Goal: Information Seeking & Learning: Learn about a topic

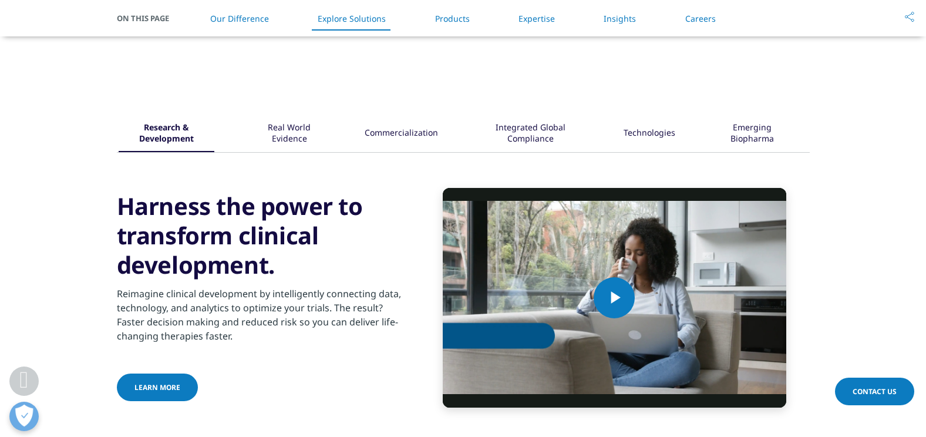
click at [292, 132] on div "Real World Evidence" at bounding box center [289, 134] width 76 height 36
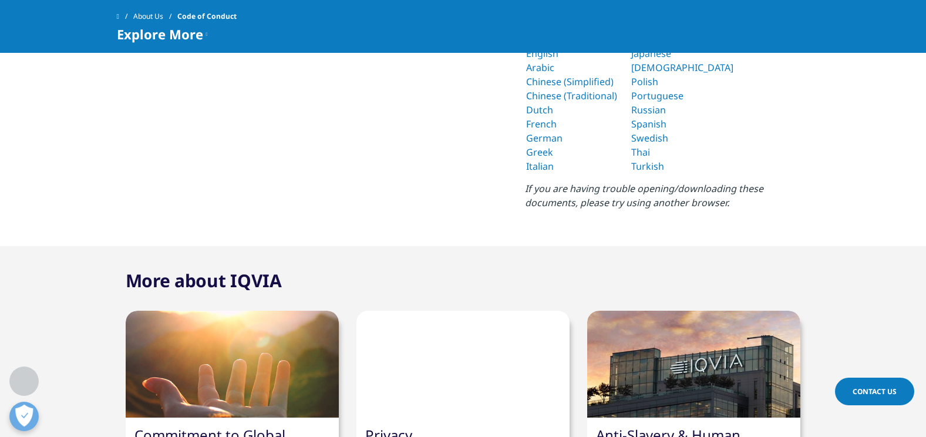
scroll to position [587, 0]
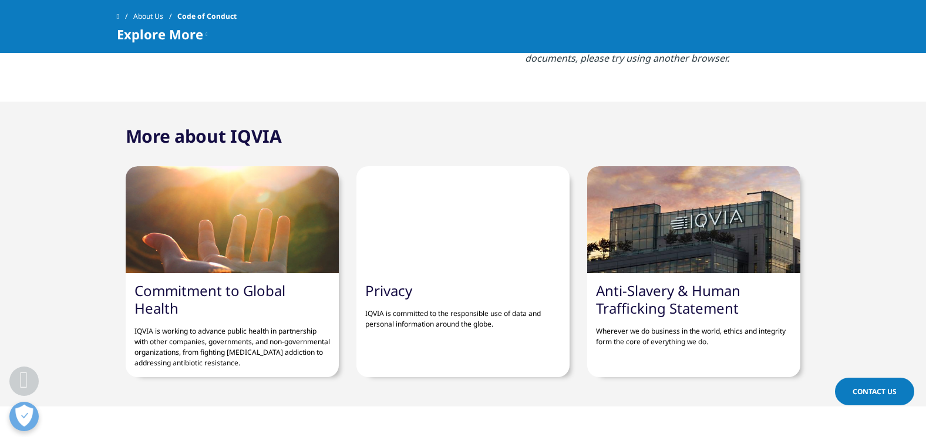
click at [216, 287] on link "Commitment to Global Health" at bounding box center [210, 299] width 151 height 37
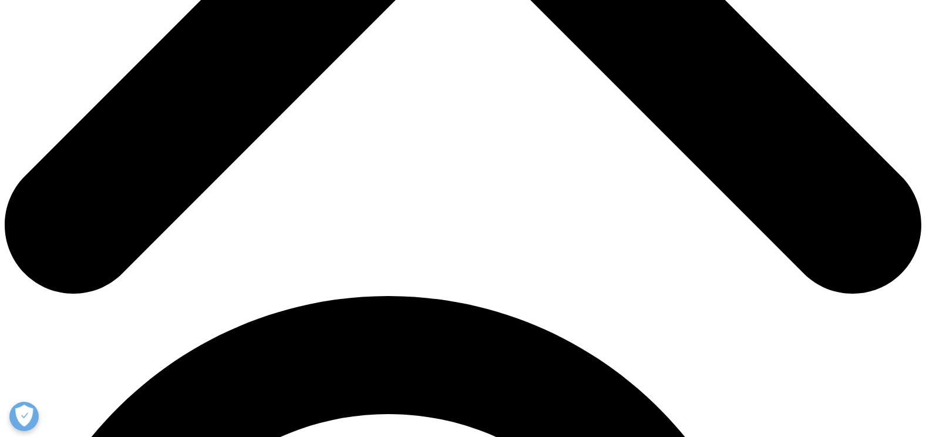
scroll to position [470, 0]
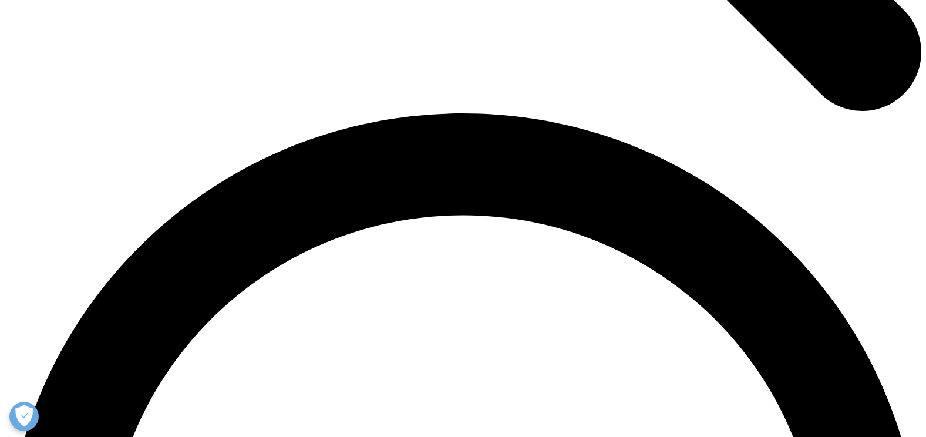
scroll to position [1753, 0]
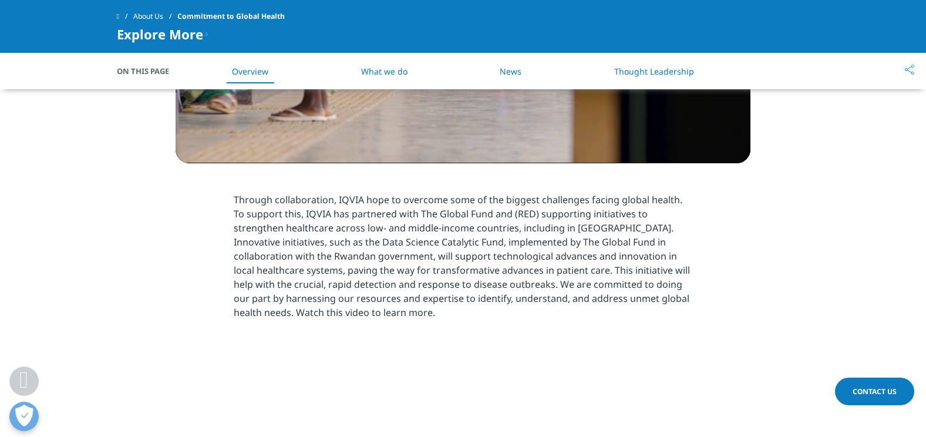
scroll to position [1108, 0]
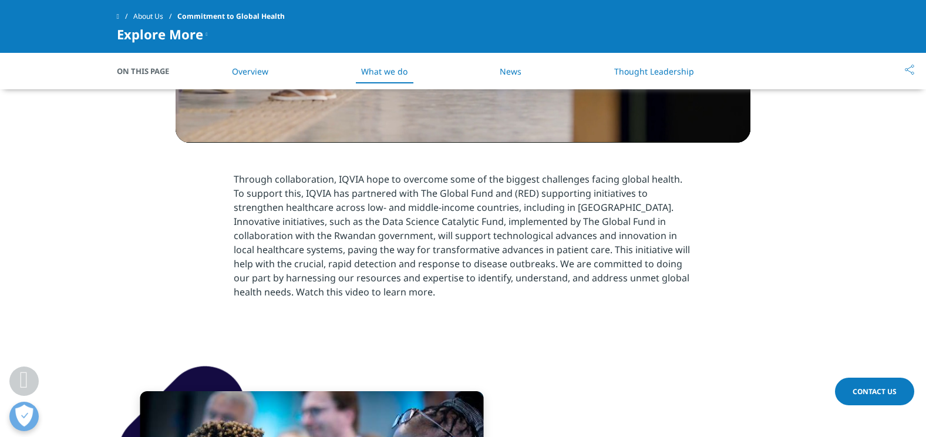
scroll to position [1753, 0]
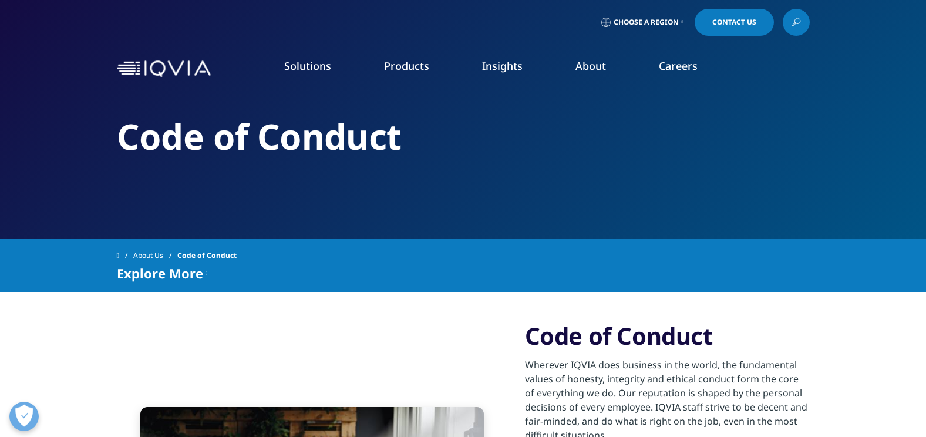
click at [759, 225] on link "Clinical Trials" at bounding box center [821, 228] width 197 height 13
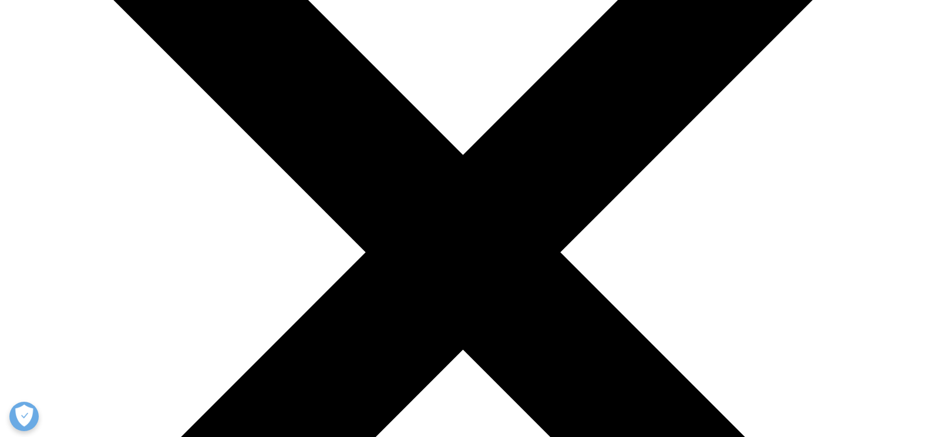
scroll to position [294, 0]
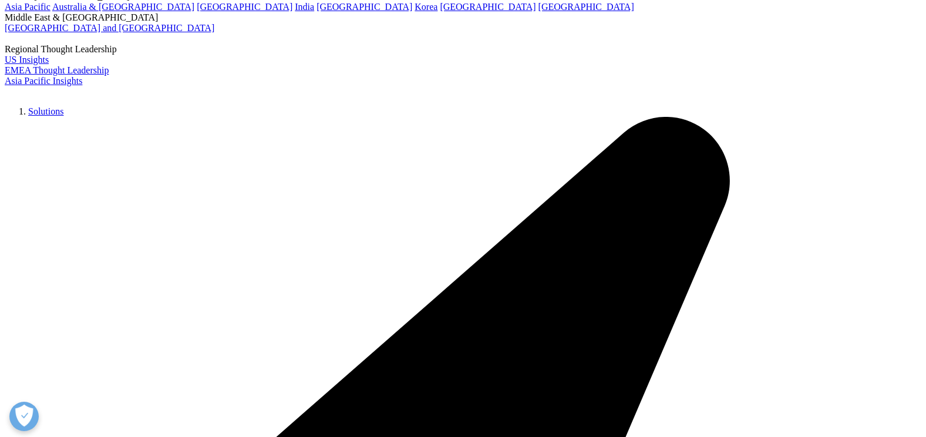
scroll to position [352, 0]
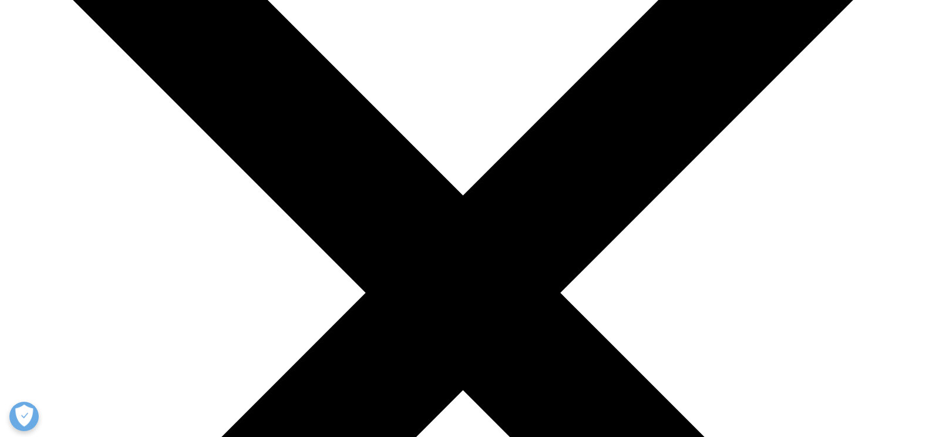
scroll to position [176, 0]
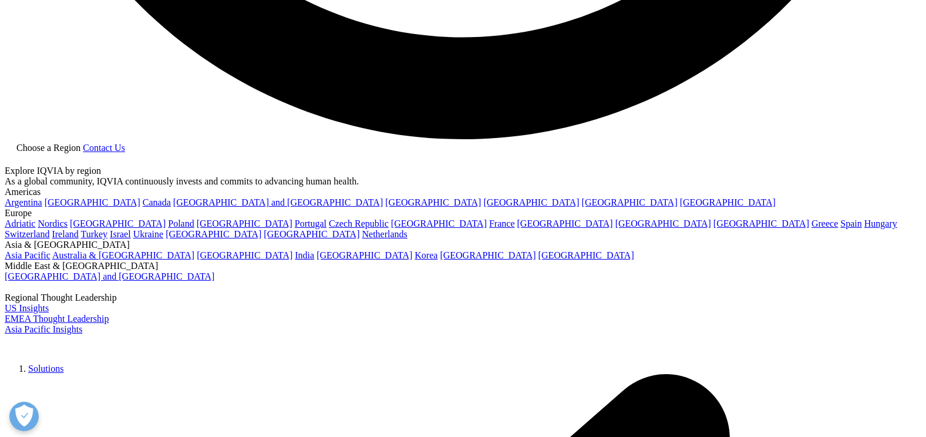
scroll to position [2635, 0]
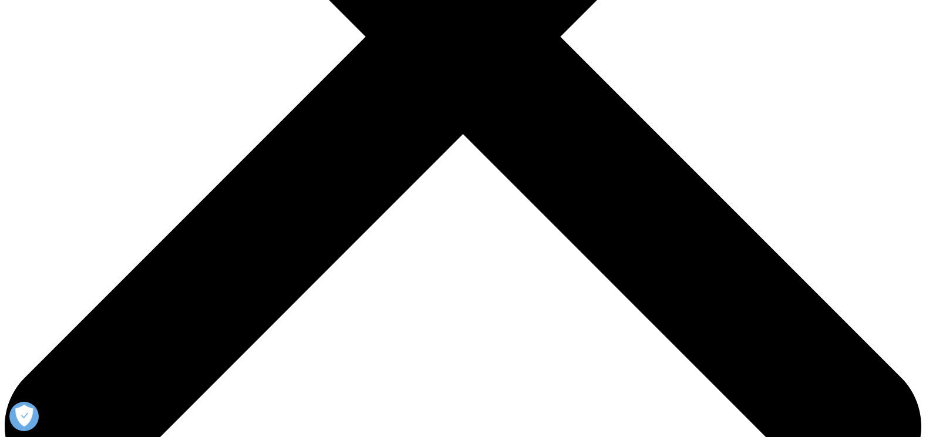
scroll to position [411, 0]
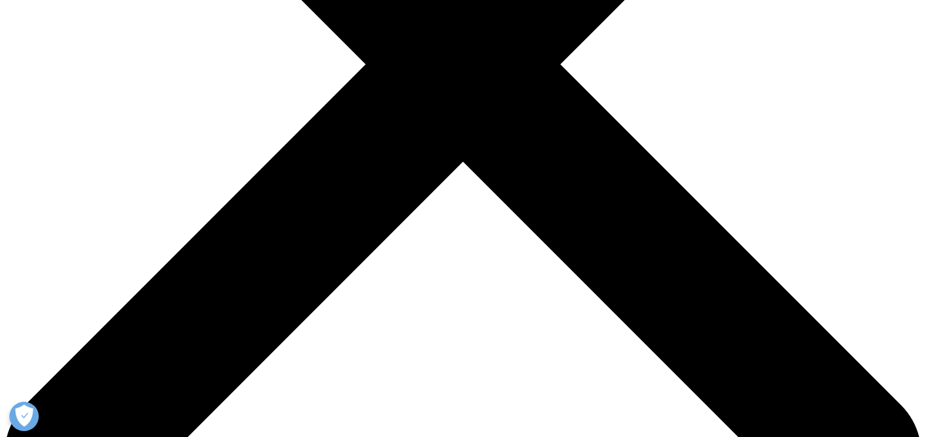
drag, startPoint x: 711, startPoint y: 358, endPoint x: 513, endPoint y: 68, distance: 350.9
copy div "Reduce the risk of amendments and delays When you are investing millions in dev…"
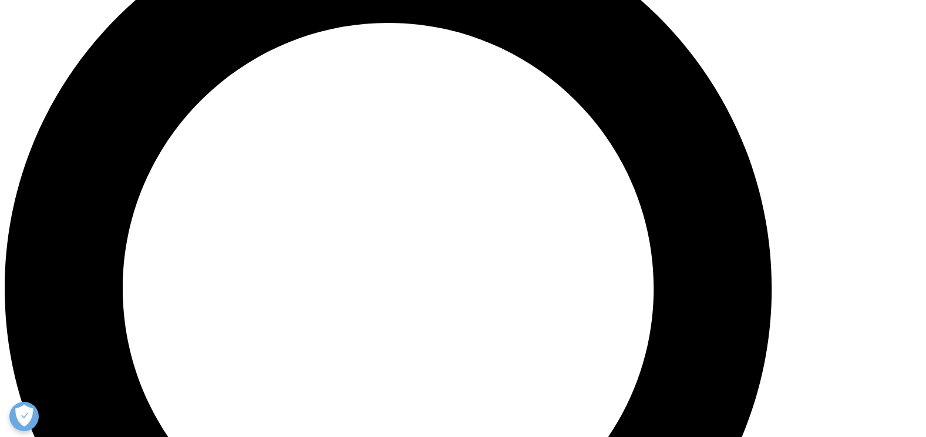
scroll to position [1057, 0]
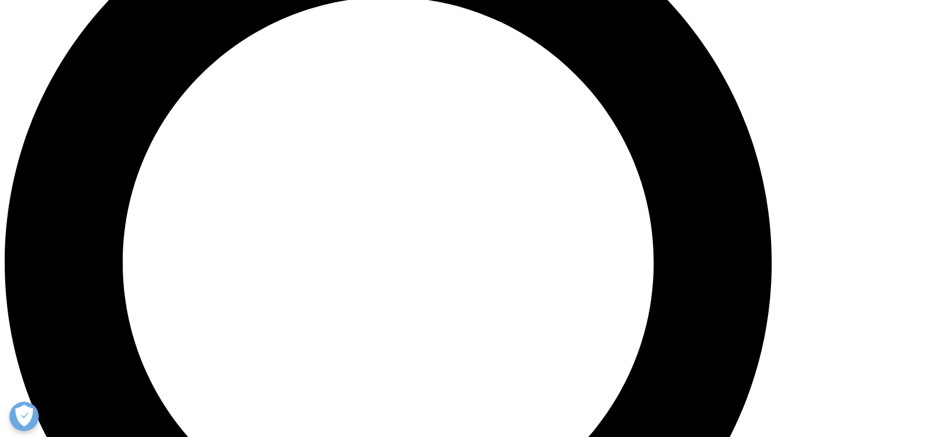
drag, startPoint x: 194, startPoint y: 213, endPoint x: 92, endPoint y: 78, distance: 169.4
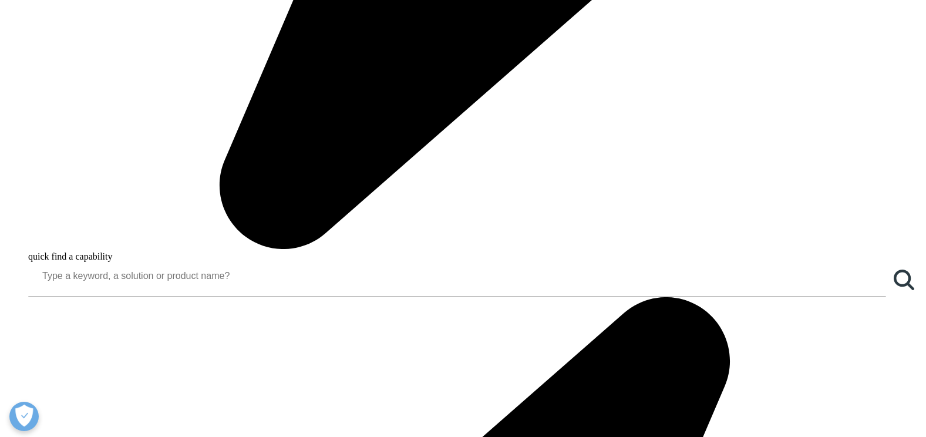
copy div "Whether you’re in the process or have already developed your study protocol, IQ…"
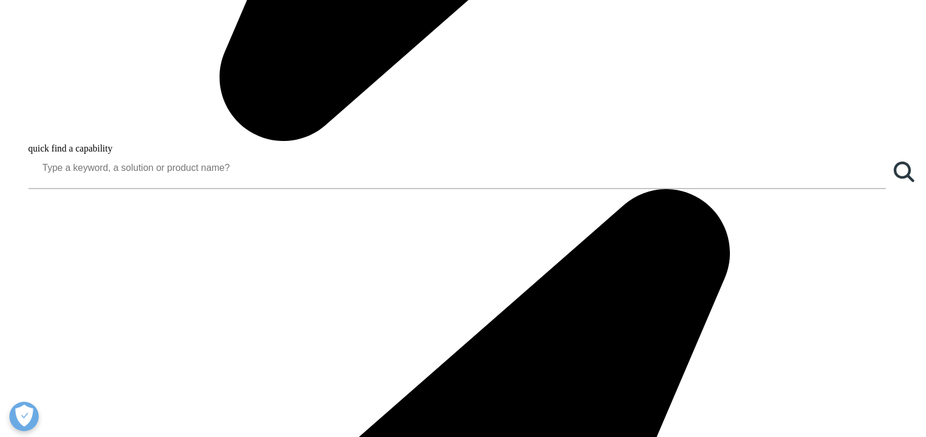
scroll to position [1292, 0]
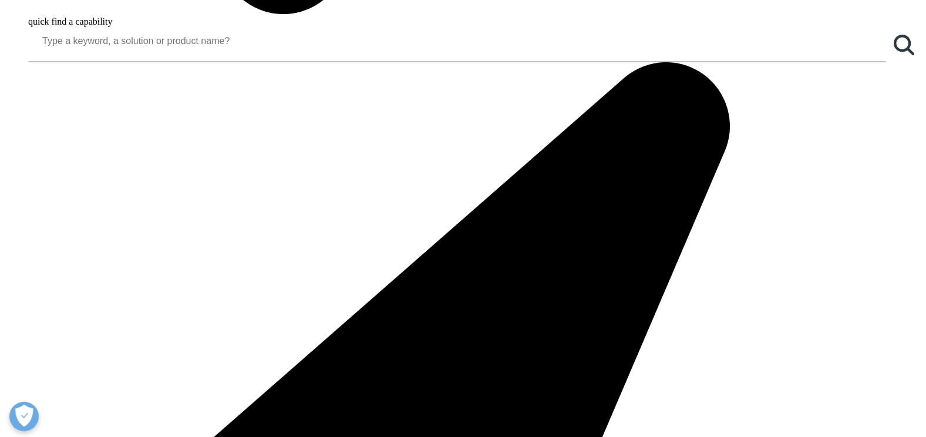
drag, startPoint x: 505, startPoint y: 351, endPoint x: 224, endPoint y: 116, distance: 366.0
copy div "Case Study: Revising a Global Phase II Study Situation A mid-size pharma compan…"
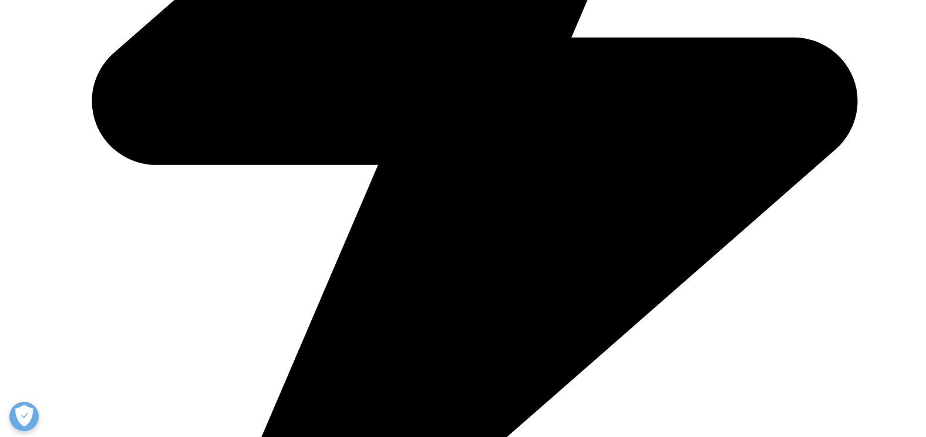
scroll to position [1821, 0]
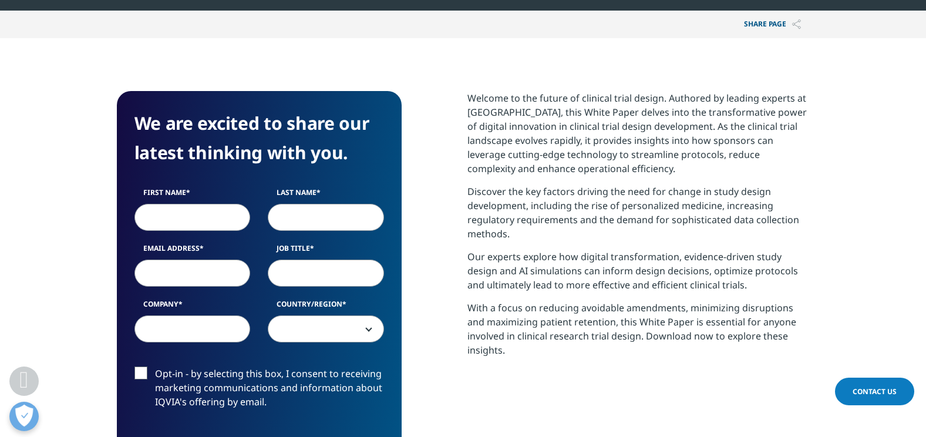
scroll to position [412, 0]
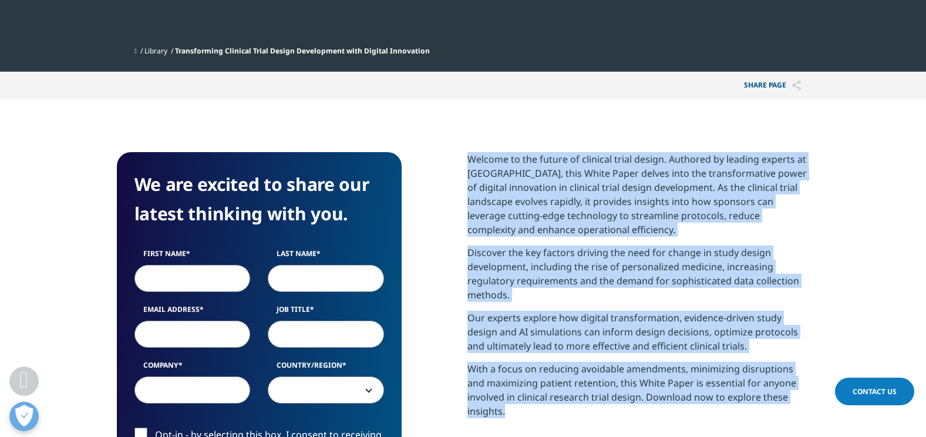
drag, startPoint x: 542, startPoint y: 255, endPoint x: 464, endPoint y: 157, distance: 125.0
click at [464, 157] on div "We are excited to share our latest thinking with you. First Name Last Name Emai…" at bounding box center [463, 379] width 693 height 455
copy div "Welcome to the future of clinical trial design. Authored by leading experts at …"
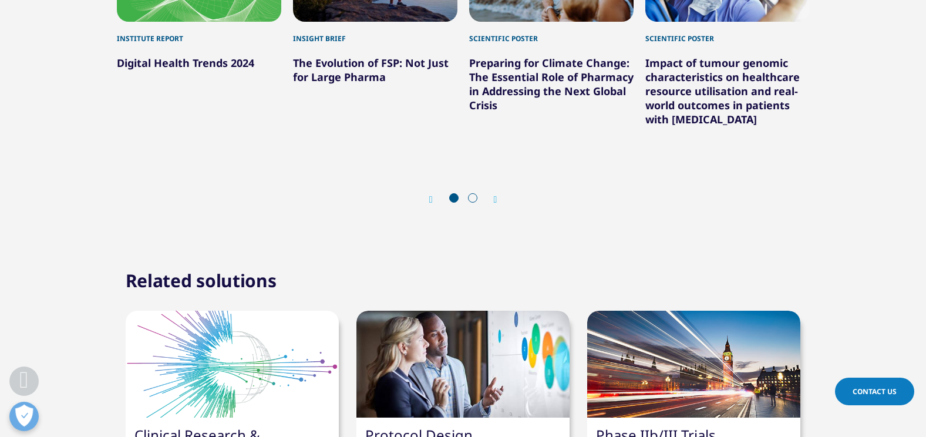
scroll to position [1469, 0]
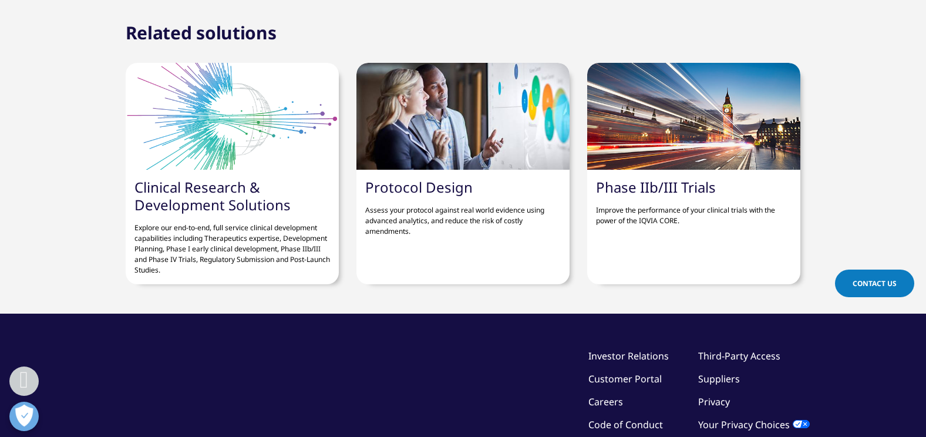
click at [677, 177] on link "Phase IIb/III Trials" at bounding box center [656, 186] width 120 height 19
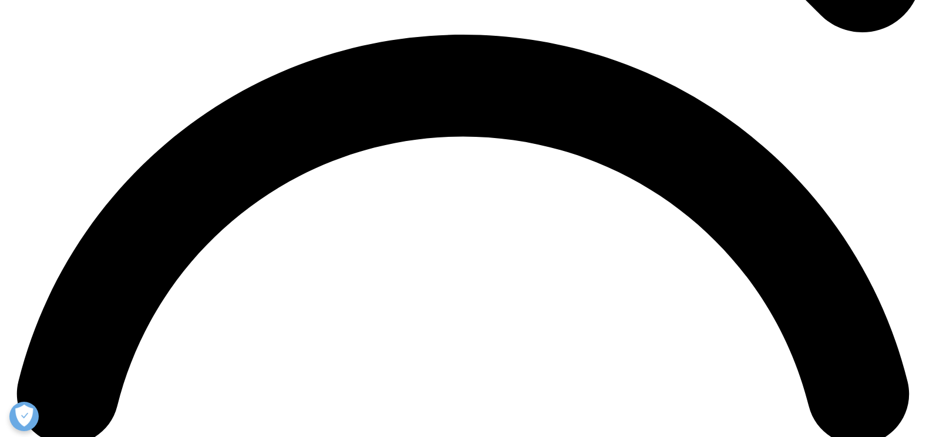
scroll to position [2056, 0]
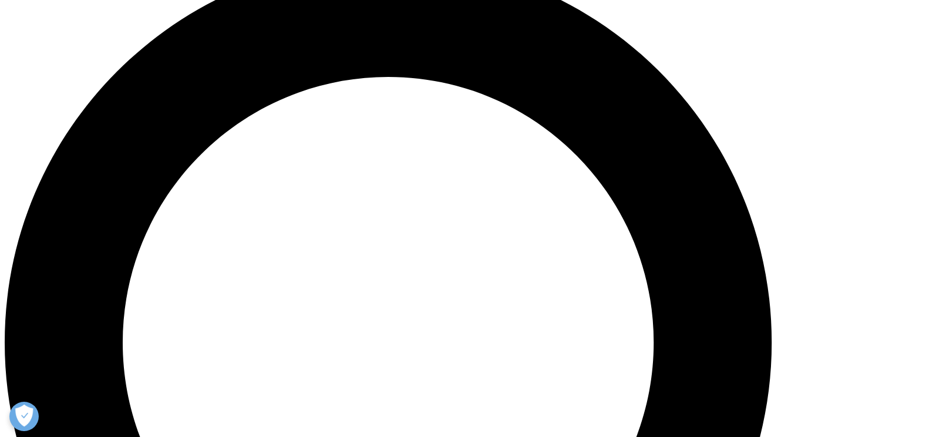
scroll to position [972, 0]
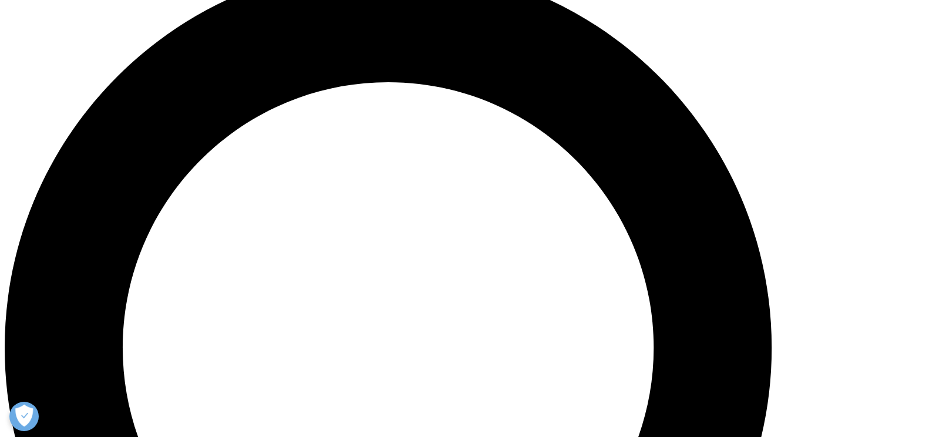
drag, startPoint x: 734, startPoint y: 238, endPoint x: 137, endPoint y: 108, distance: 610.3
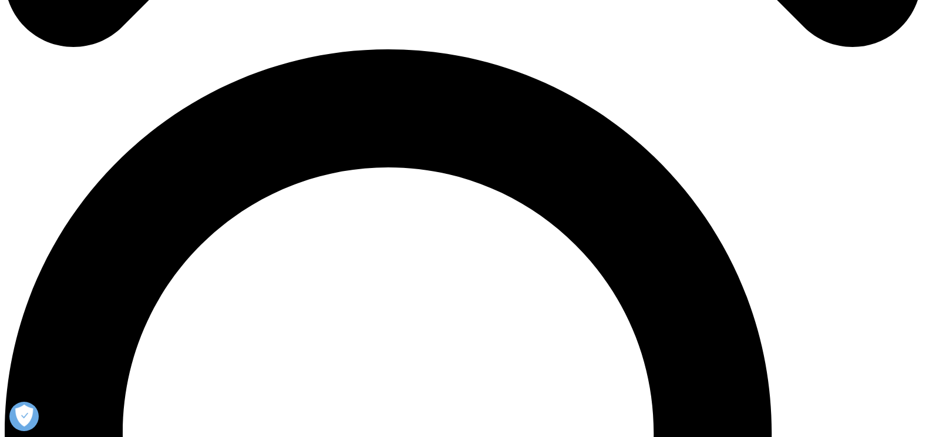
scroll to position [855, 0]
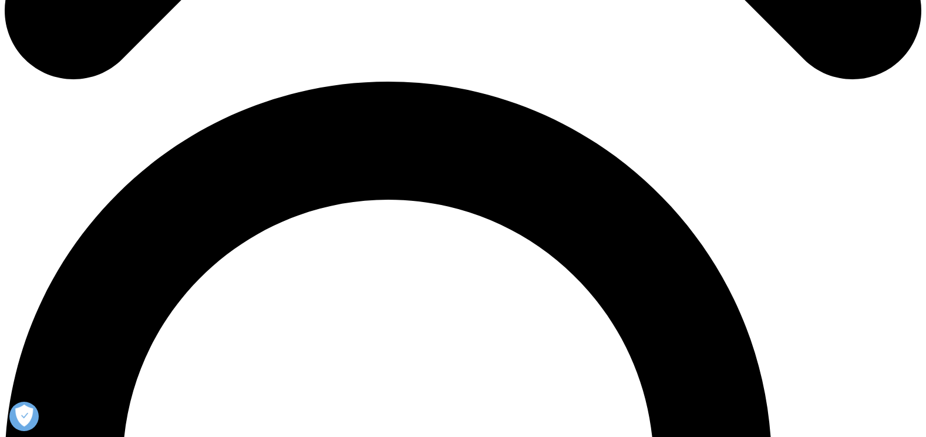
copy div "e burden relief IQVIA’s enormous breadth of site support solutions optimize sit…"
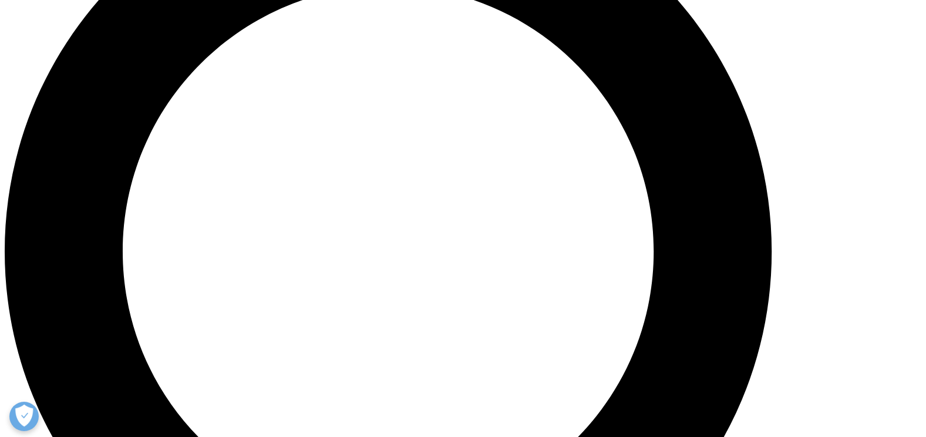
scroll to position [1207, 0]
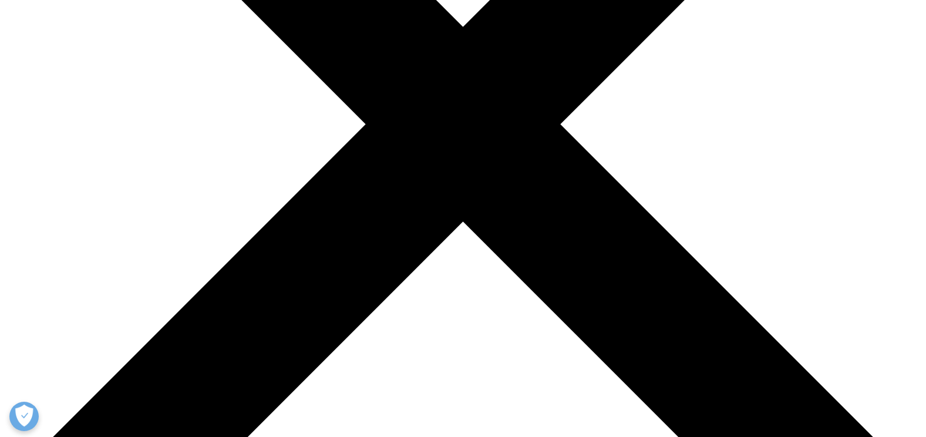
scroll to position [331, 0]
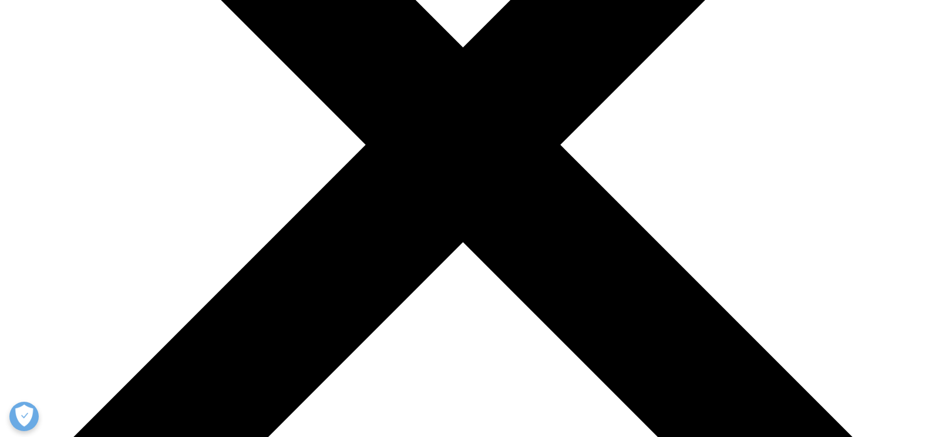
drag, startPoint x: 700, startPoint y: 248, endPoint x: 466, endPoint y: 186, distance: 241.5
copy div "In the rapidly evolving landscape of clinical trials, the shift towards remote …"
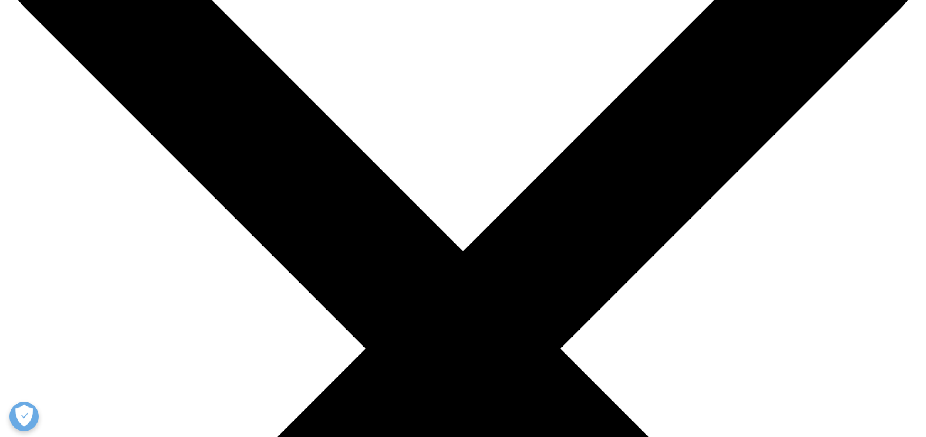
scroll to position [0, 0]
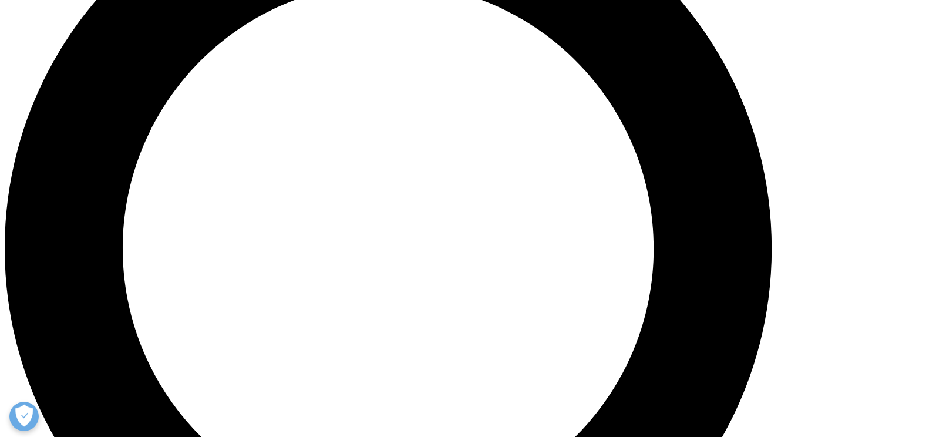
scroll to position [999, 0]
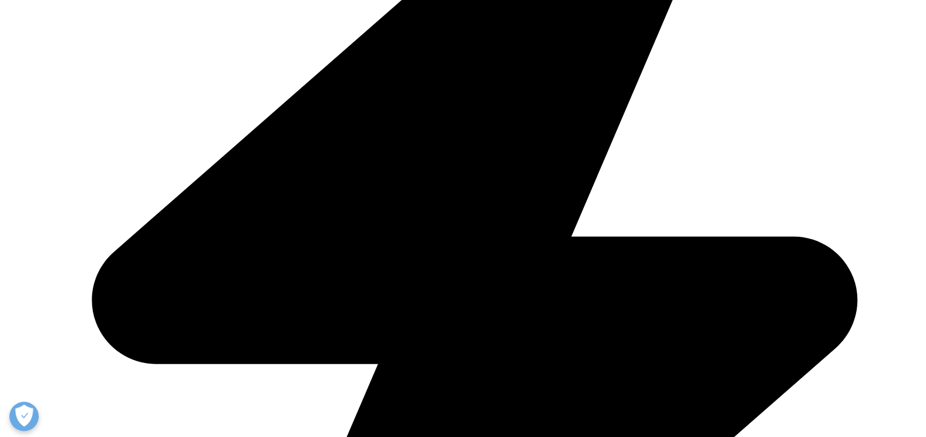
scroll to position [492, 0]
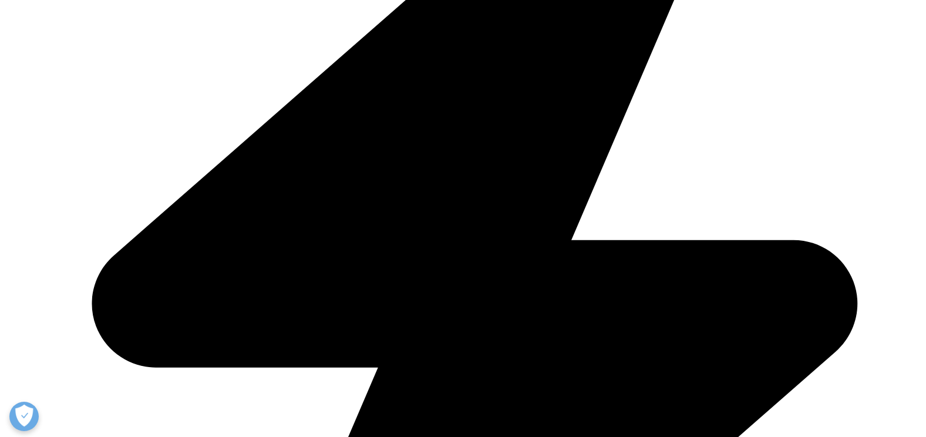
drag, startPoint x: 260, startPoint y: 110, endPoint x: 201, endPoint y: 118, distance: 58.6
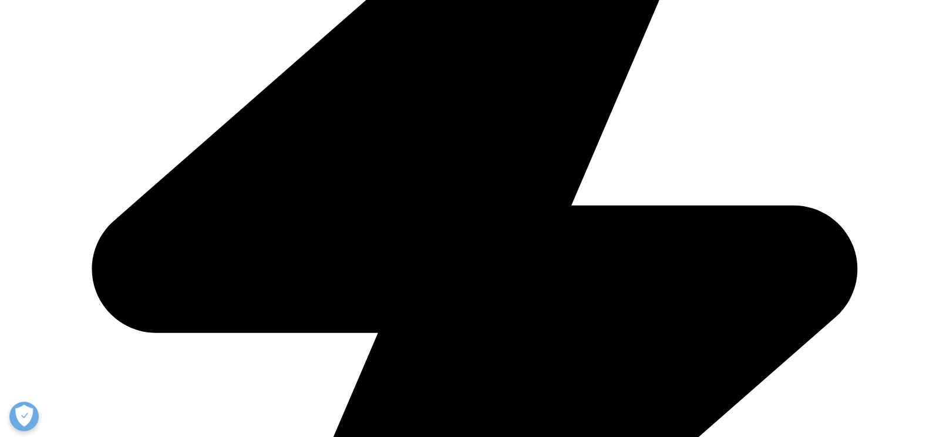
copy link "Our Purpose"
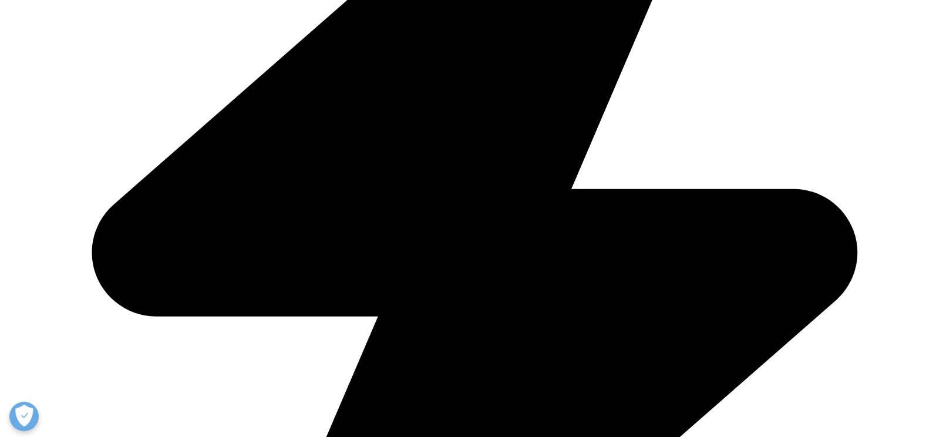
scroll to position [545, 0]
